Goal: Information Seeking & Learning: Learn about a topic

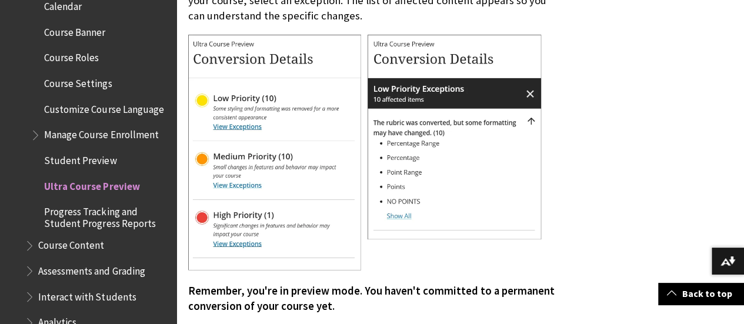
scroll to position [1648, 0]
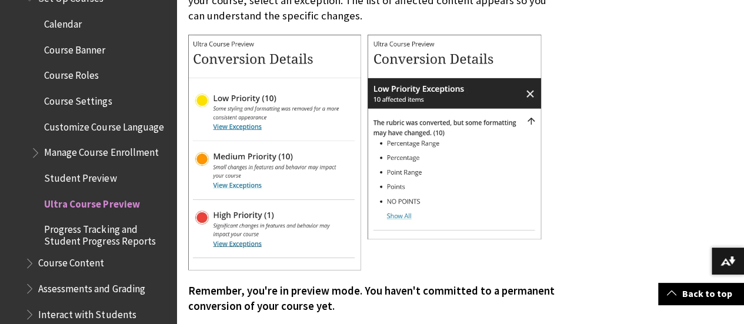
click at [109, 160] on span "Manage Course Enrollment" at bounding box center [100, 153] width 139 height 20
click at [109, 159] on span "Manage Course Enrollment" at bounding box center [105, 151] width 122 height 16
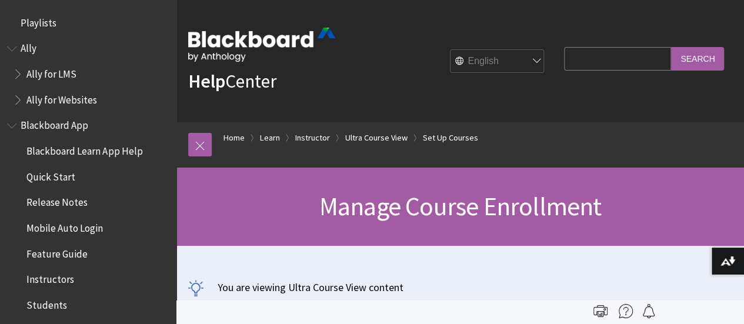
scroll to position [1773, 0]
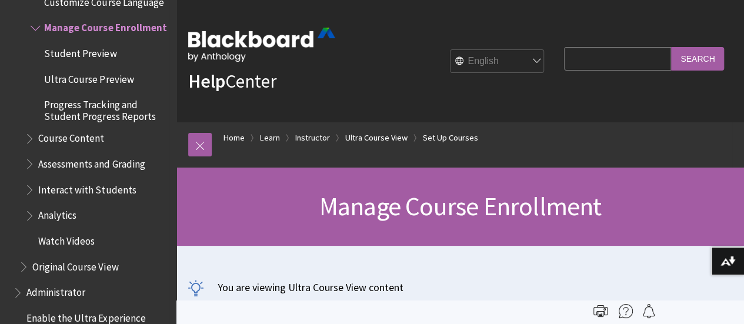
click at [89, 85] on span "Ultra Course Preview" at bounding box center [88, 77] width 89 height 16
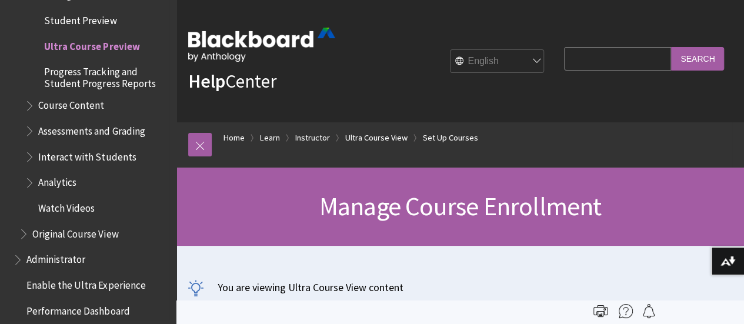
scroll to position [1832, 0]
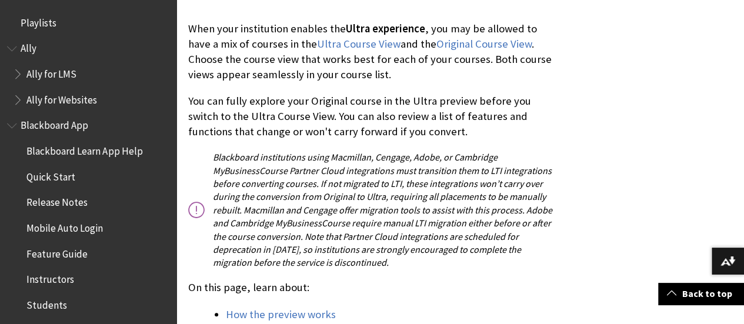
scroll to position [1825, 0]
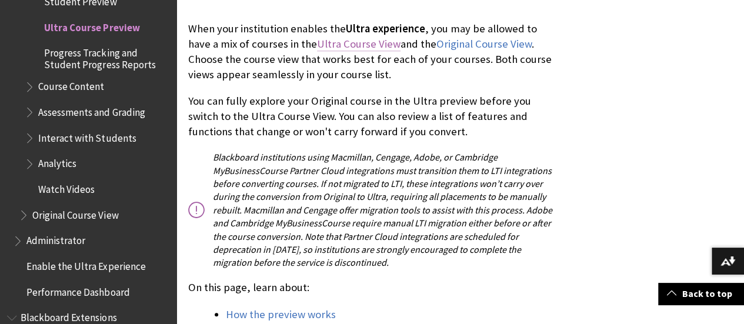
click at [339, 45] on link "Ultra Course View" at bounding box center [359, 44] width 84 height 14
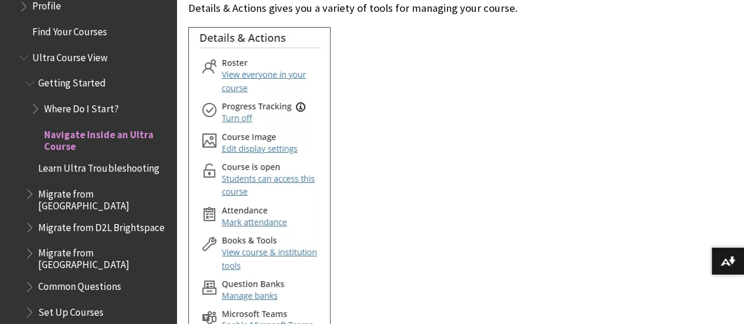
scroll to position [1383, 0]
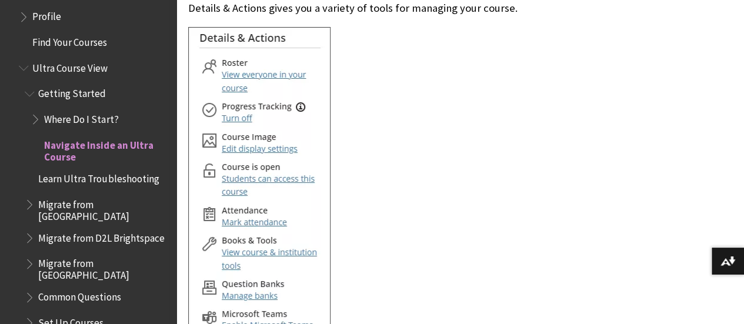
click at [73, 69] on span "Ultra Course View" at bounding box center [69, 66] width 75 height 16
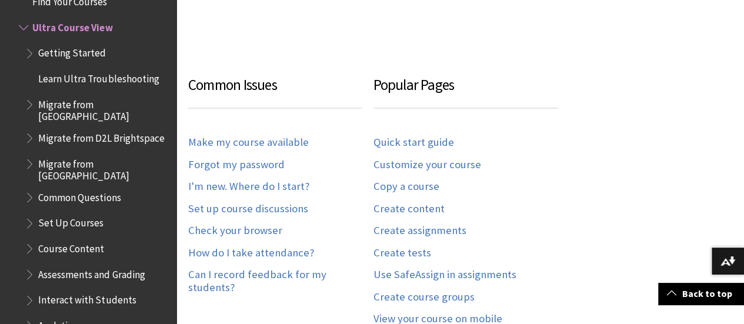
scroll to position [1365, 0]
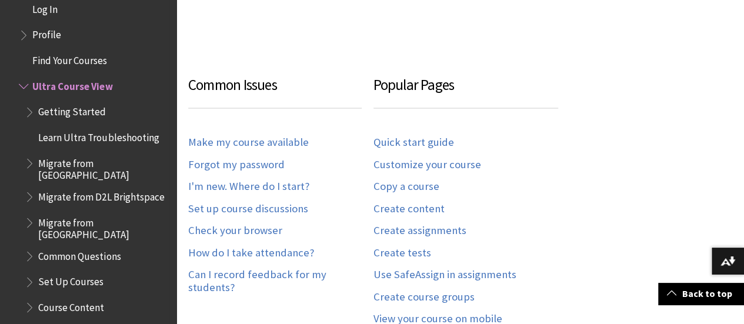
click at [72, 108] on span "Getting Started" at bounding box center [72, 110] width 68 height 16
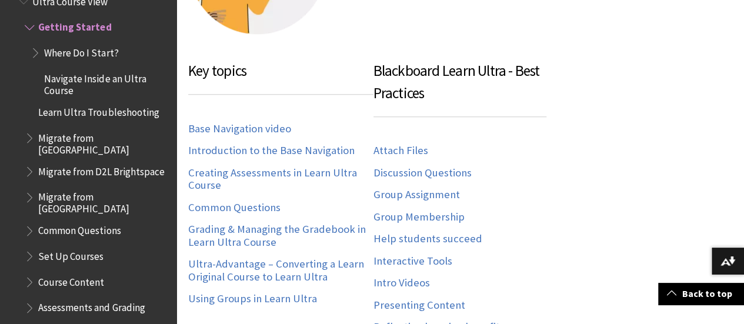
scroll to position [471, 0]
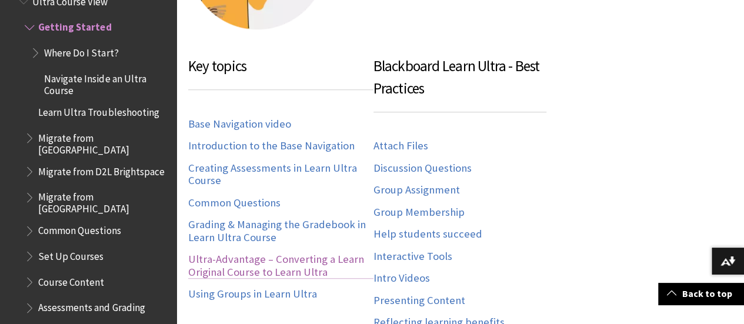
click at [285, 268] on link "Ultra-Advantage – Converting a Learn Original Course to Learn Ultra" at bounding box center [280, 266] width 185 height 26
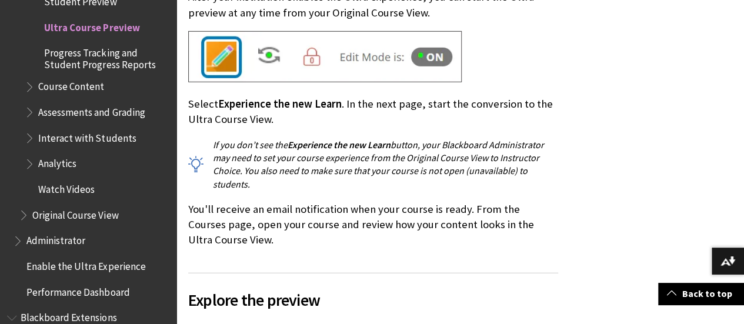
scroll to position [1706, 0]
